Goal: Task Accomplishment & Management: Manage account settings

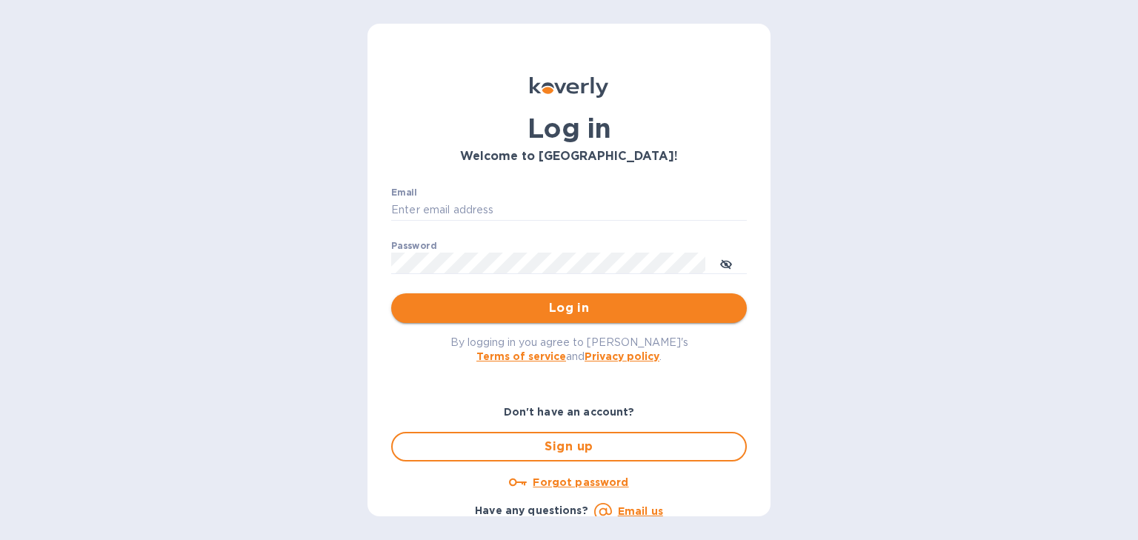
type input "[PERSON_NAME][EMAIL_ADDRESS][DOMAIN_NAME]"
click at [532, 299] on button "Log in" at bounding box center [569, 308] width 356 height 30
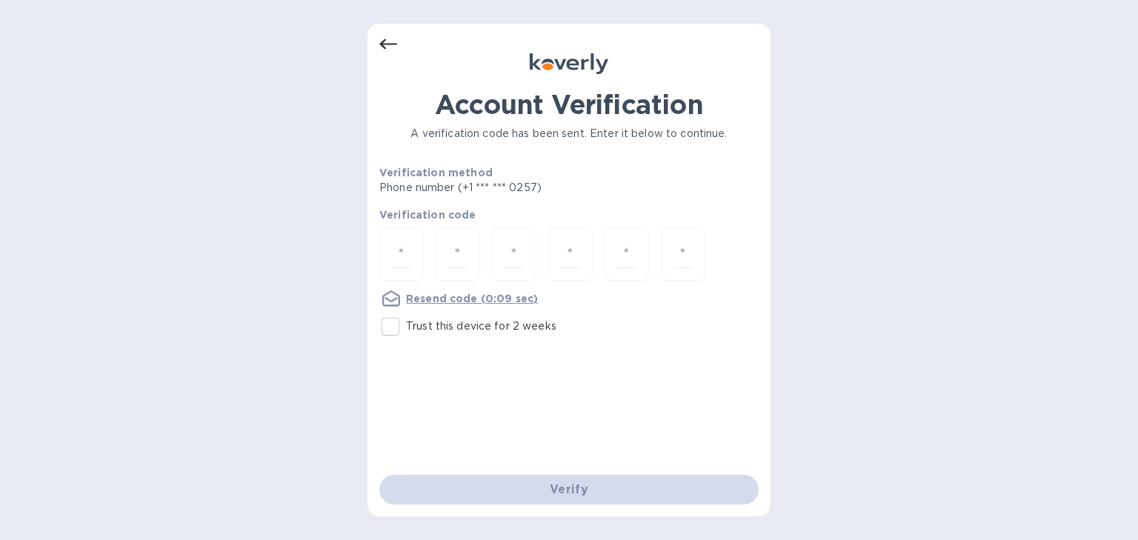
click at [394, 326] on input "Trust this device for 2 weeks" at bounding box center [390, 326] width 31 height 31
checkbox input "true"
click at [399, 260] on input "number" at bounding box center [401, 254] width 19 height 27
type input "4"
type input "0"
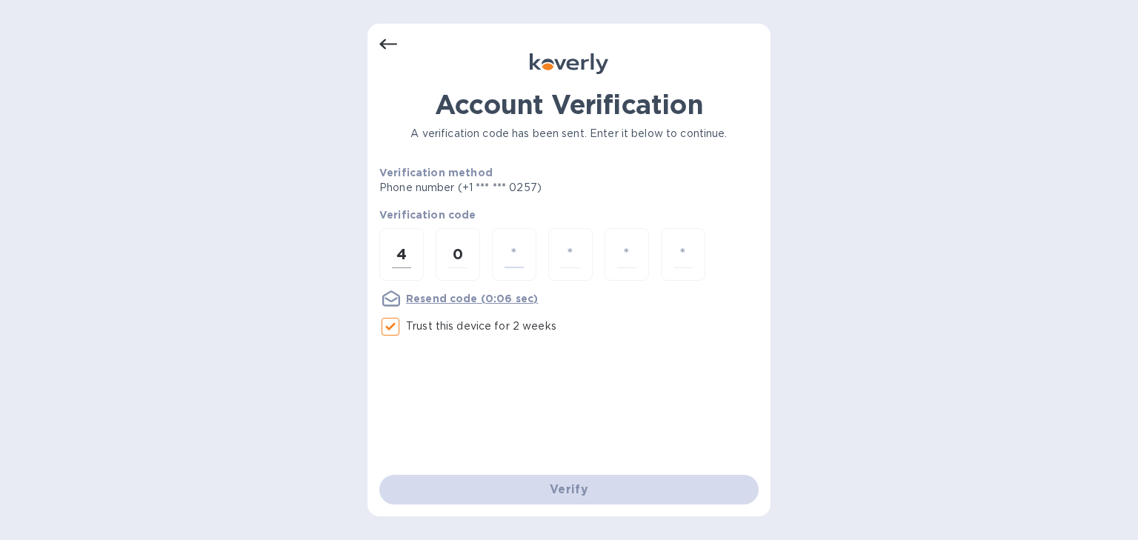
type input "1"
type input "0"
type input "7"
type input "1"
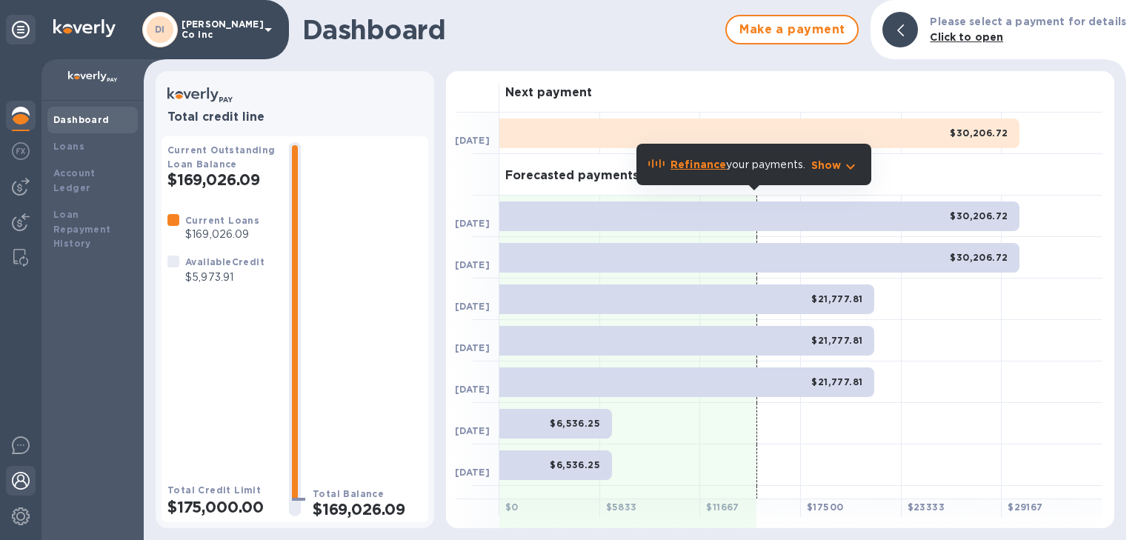
click at [19, 476] on img at bounding box center [21, 481] width 18 height 18
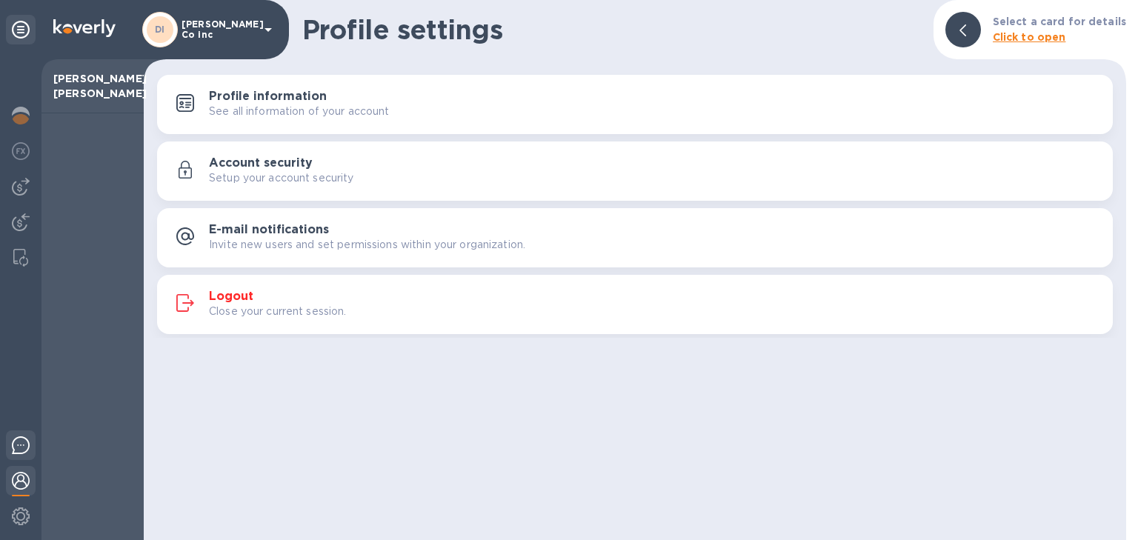
click at [21, 446] on img at bounding box center [21, 445] width 18 height 18
